Goal: Complete application form

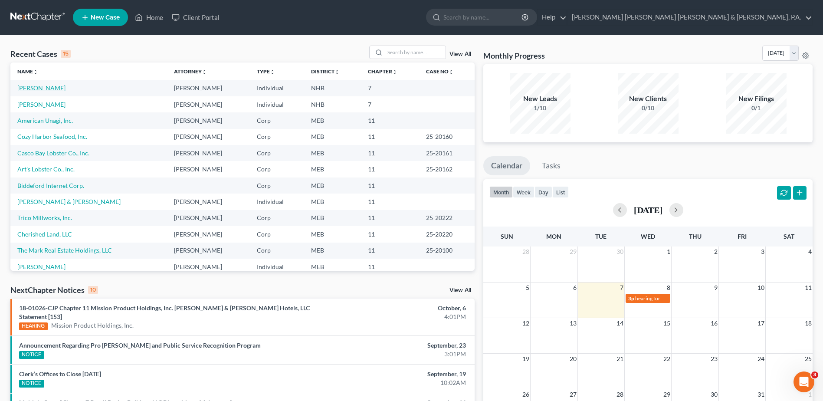
click at [40, 85] on link "[PERSON_NAME]" at bounding box center [41, 87] width 48 height 7
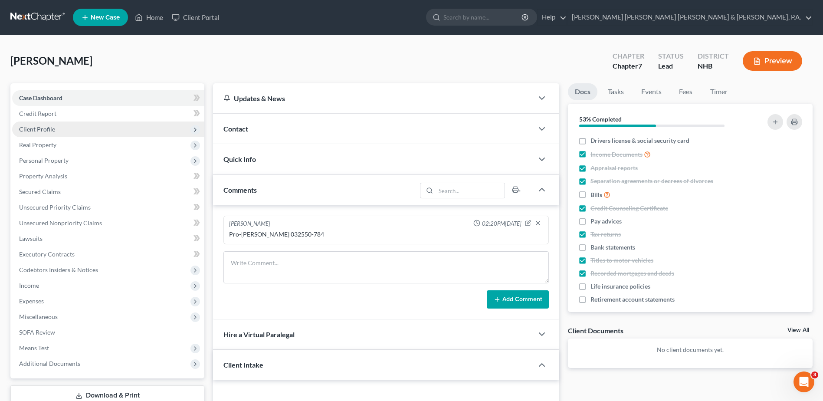
click at [48, 130] on span "Client Profile" at bounding box center [37, 128] width 36 height 7
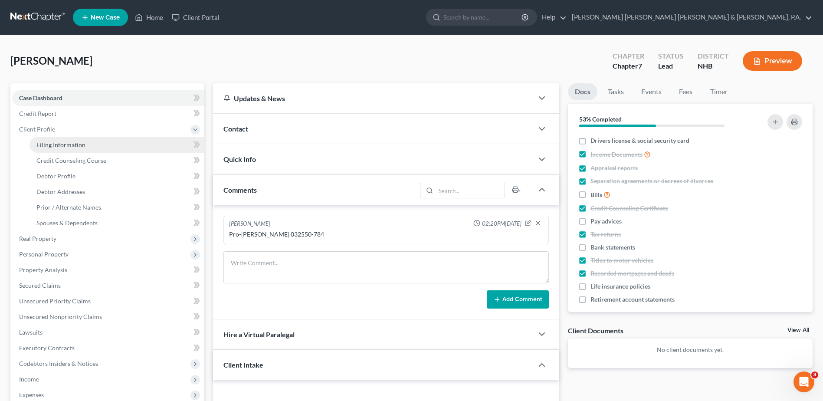
click at [49, 144] on span "Filing Information" at bounding box center [60, 144] width 49 height 7
select select "1"
select select "0"
select select "32"
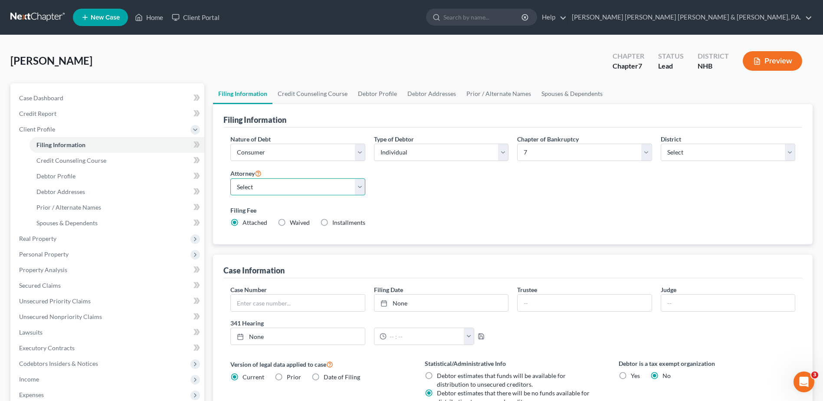
click at [363, 189] on select "Select [PERSON_NAME] - MAB [PERSON_NAME] - MEB [PERSON_NAME] - MEB" at bounding box center [297, 186] width 134 height 17
